Goal: Task Accomplishment & Management: Use online tool/utility

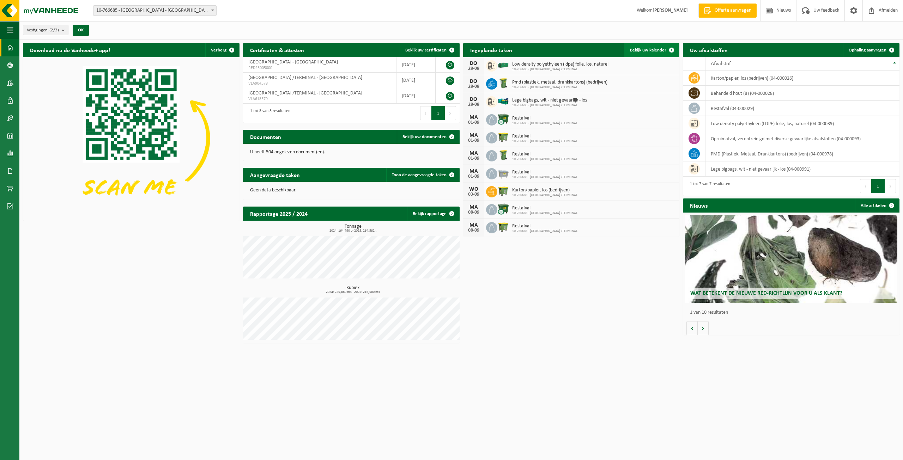
click at [643, 49] on span "Bekijk uw kalender" at bounding box center [648, 50] width 36 height 5
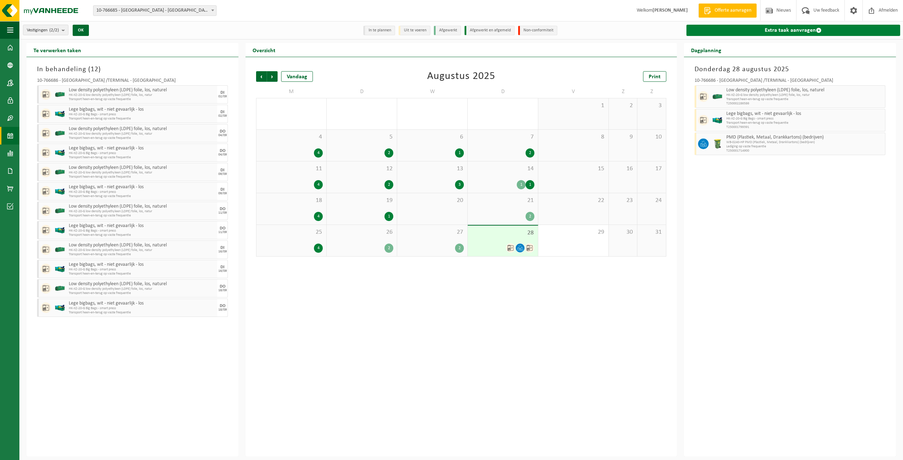
click at [820, 29] on span at bounding box center [819, 31] width 6 height 6
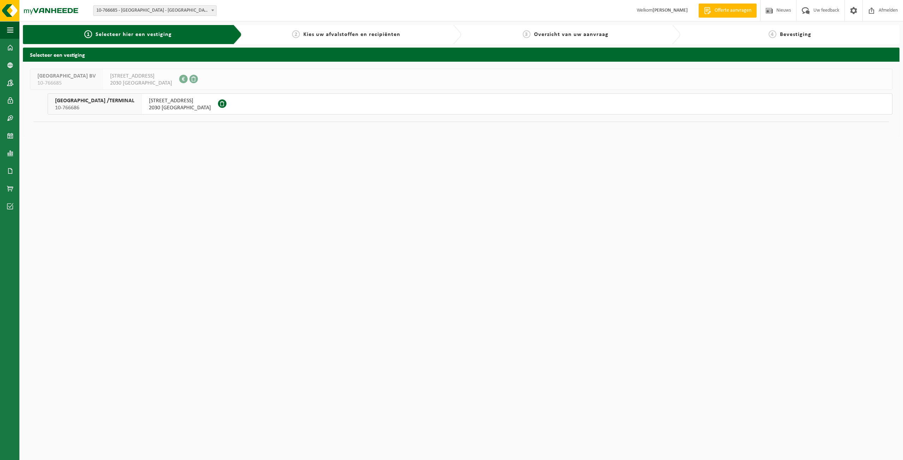
click at [134, 106] on span "10-766686" at bounding box center [94, 107] width 79 height 7
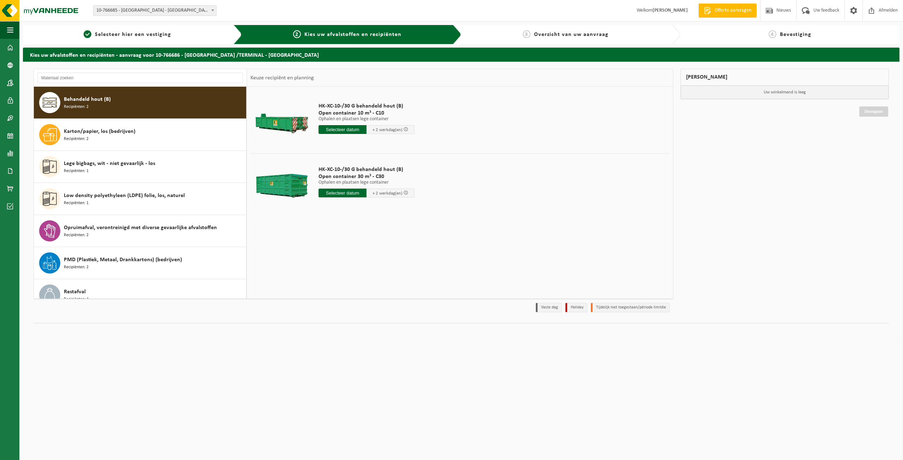
click at [77, 101] on span "Behandeld hout (B)" at bounding box center [87, 99] width 47 height 8
click at [136, 144] on div "Karton/papier, los (bedrijven) Recipiënten: 2" at bounding box center [154, 134] width 181 height 21
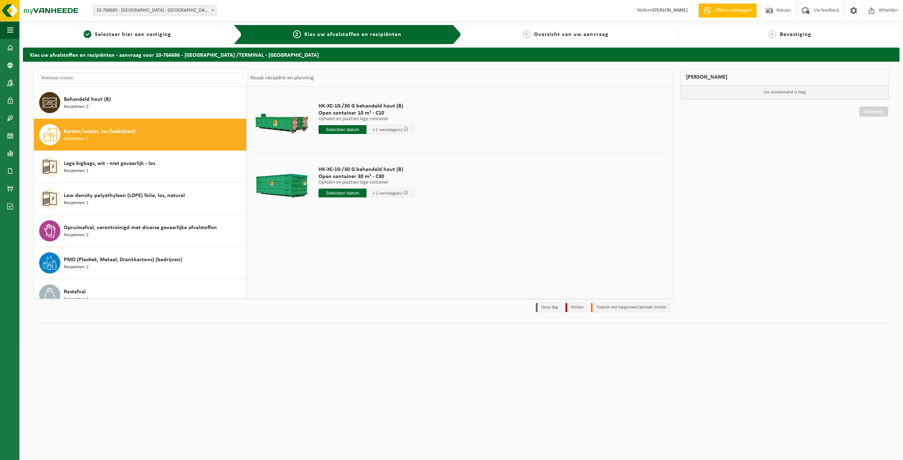
scroll to position [12, 0]
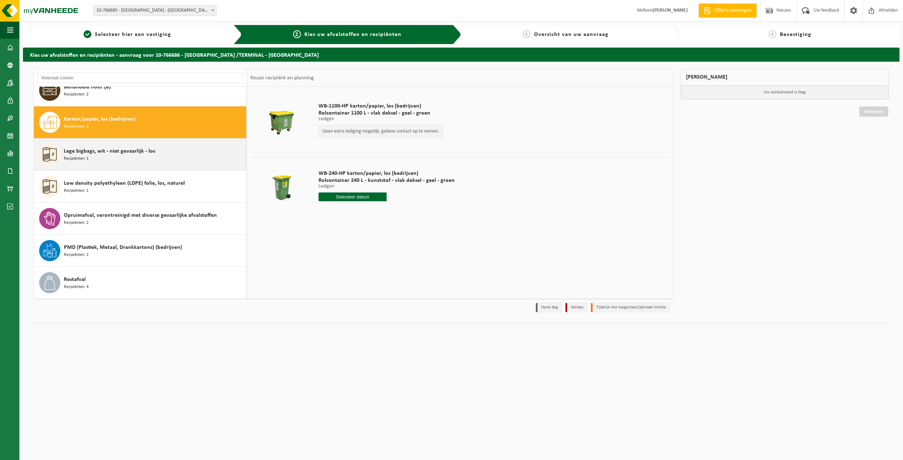
click at [133, 157] on div "Lege bigbags, wit - niet gevaarlijk - los Recipiënten: 1" at bounding box center [154, 154] width 181 height 21
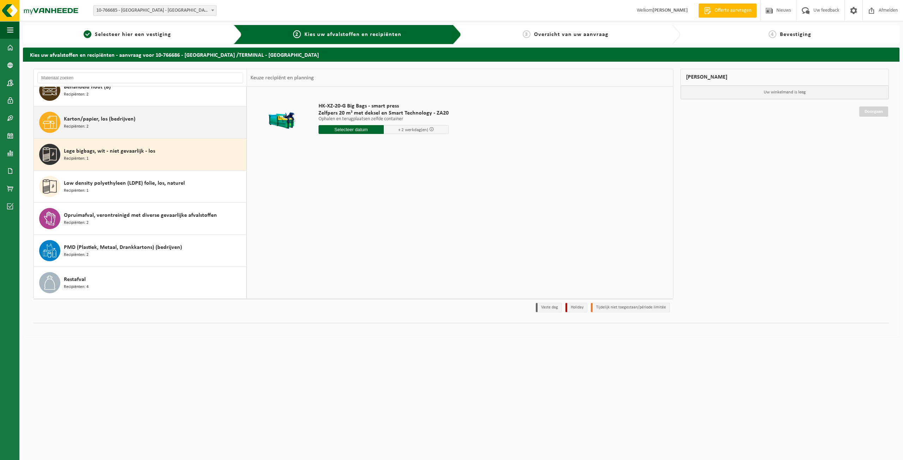
scroll to position [0, 0]
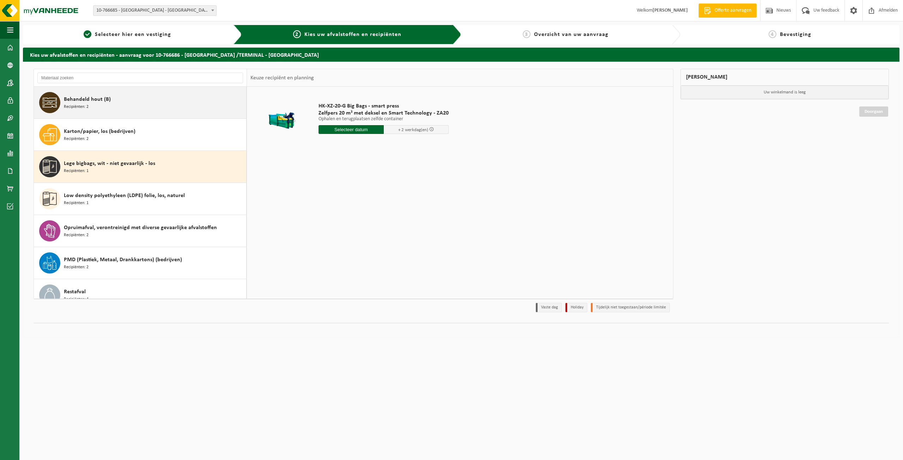
click at [101, 99] on span "Behandeld hout (B)" at bounding box center [87, 99] width 47 height 8
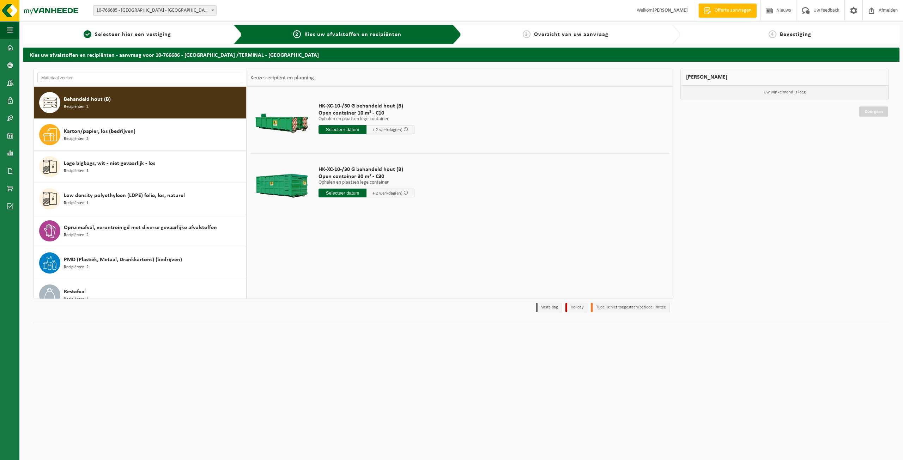
click at [292, 186] on div at bounding box center [281, 184] width 59 height 28
click at [334, 128] on input "text" at bounding box center [342, 129] width 48 height 9
click at [371, 217] on div "29" at bounding box center [375, 214] width 12 height 11
type input "Van 2025-08-29"
type input "2025-08-29"
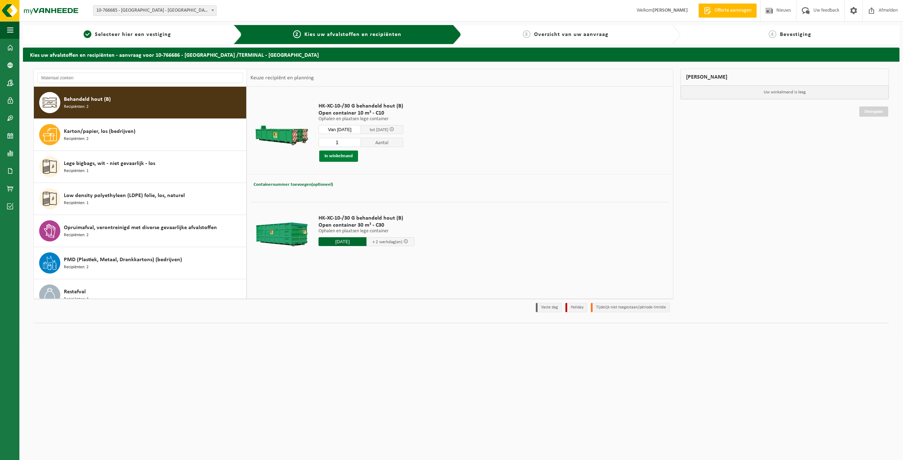
click at [335, 159] on button "In winkelmand" at bounding box center [338, 156] width 39 height 11
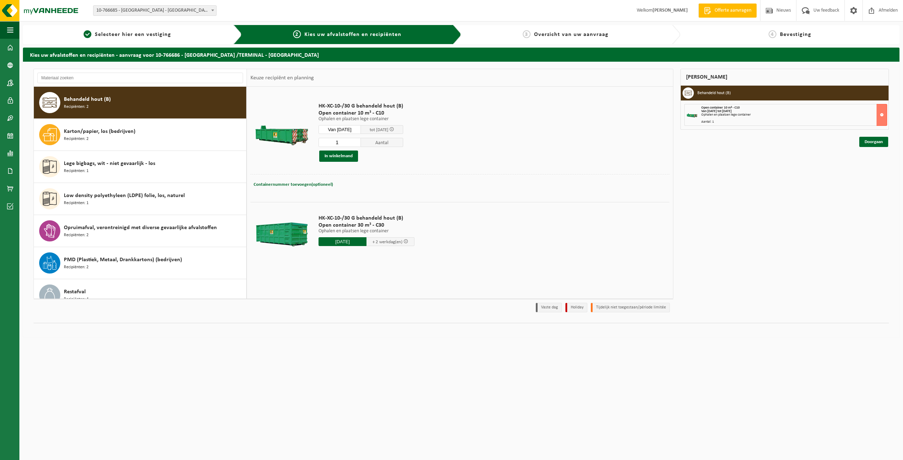
click at [754, 109] on div "Open container 10 m³ - C10" at bounding box center [793, 108] width 185 height 4
click at [867, 142] on link "Doorgaan" at bounding box center [873, 142] width 29 height 10
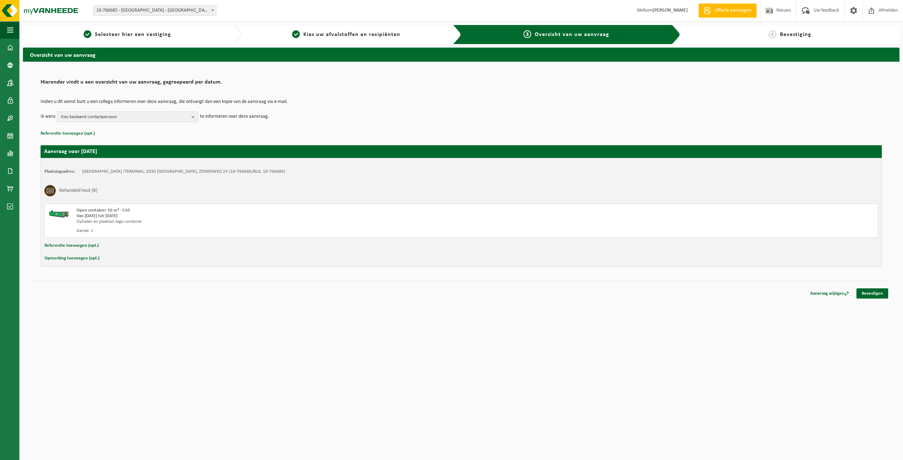
click at [68, 258] on button "Opmerking toevoegen (opt.)" at bounding box center [71, 258] width 55 height 9
click at [109, 260] on input "text" at bounding box center [475, 259] width 792 height 11
type input "Graag de houtcontainer wisselen (container is vol en graag lege plaatsten of om…"
click at [870, 290] on link "Bevestigen" at bounding box center [872, 295] width 32 height 10
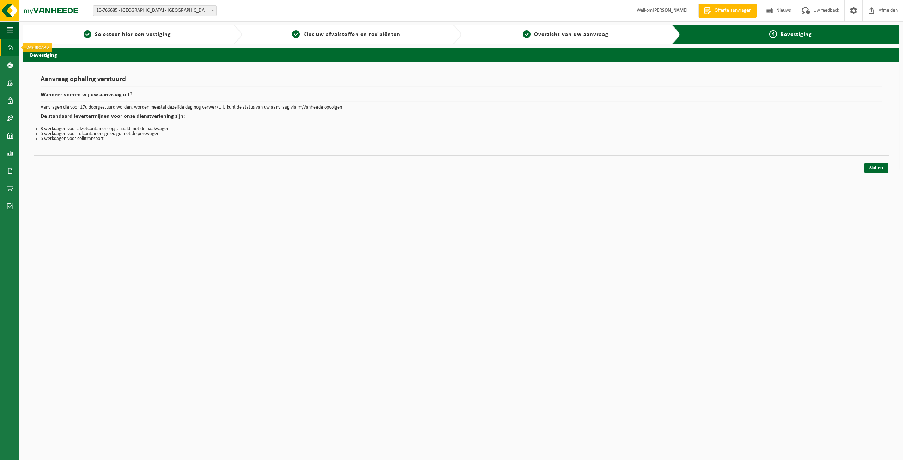
click at [7, 49] on link "Dashboard" at bounding box center [9, 48] width 19 height 18
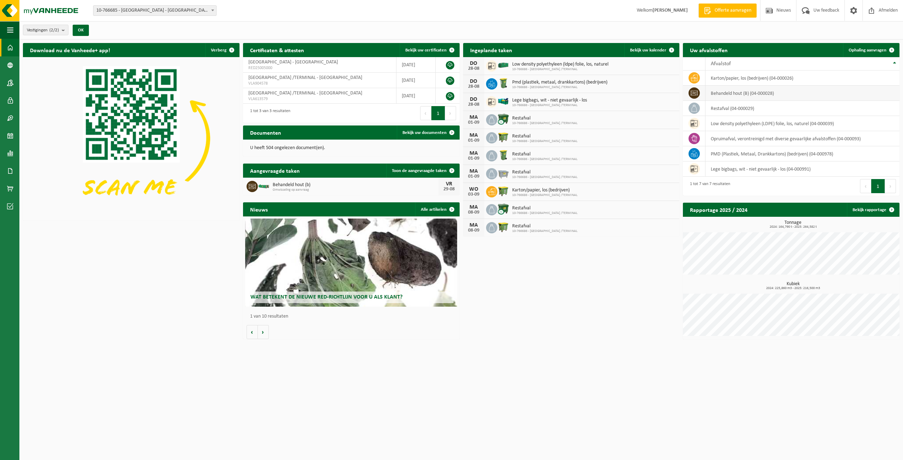
click at [694, 91] on icon at bounding box center [693, 93] width 7 height 7
click at [696, 93] on icon at bounding box center [693, 93] width 7 height 7
click at [729, 91] on td "behandeld hout (B) (04-000028)" at bounding box center [802, 93] width 194 height 15
click at [745, 95] on td "behandeld hout (B) (04-000028)" at bounding box center [802, 93] width 194 height 15
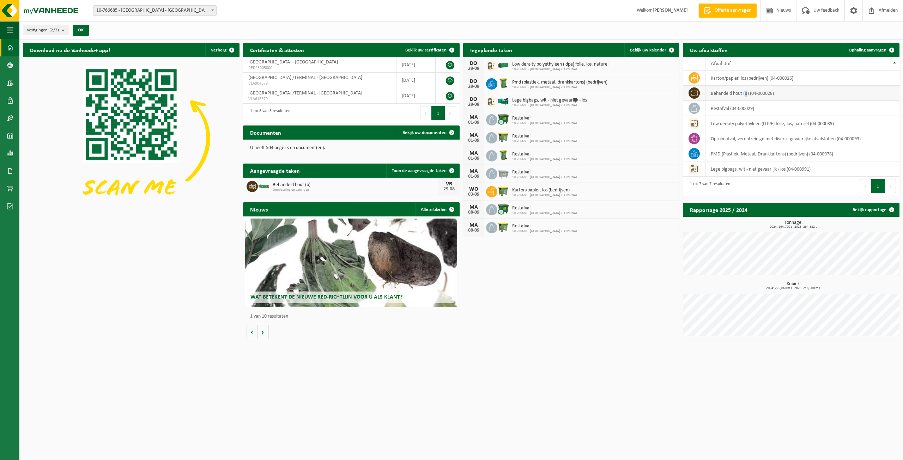
click at [745, 95] on td "behandeld hout (B) (04-000028)" at bounding box center [802, 93] width 194 height 15
click at [779, 95] on td "behandeld hout (B) (04-000028)" at bounding box center [802, 93] width 194 height 15
click at [882, 12] on span "Afmelden" at bounding box center [888, 10] width 23 height 21
